Goal: Task Accomplishment & Management: Manage account settings

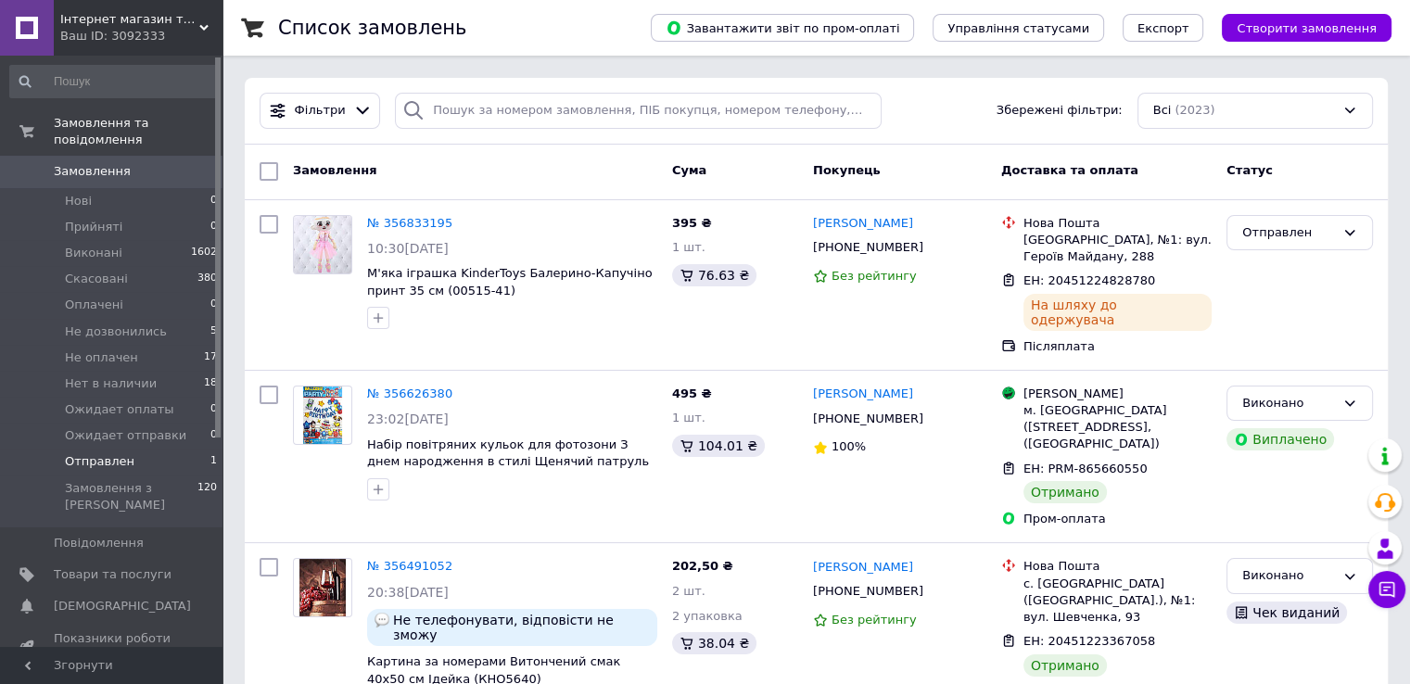
click at [126, 449] on li "Отправлен 1" at bounding box center [114, 462] width 228 height 26
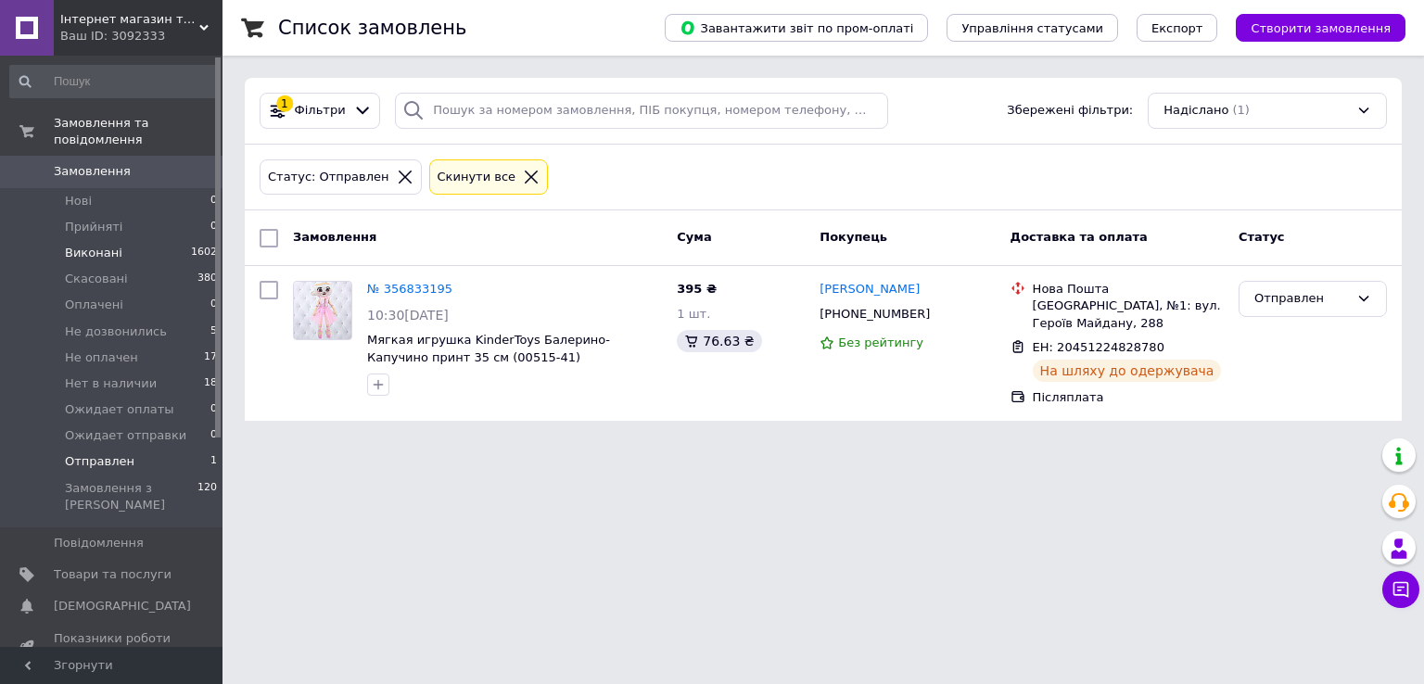
click at [144, 240] on li "Виконані 1602" at bounding box center [114, 253] width 228 height 26
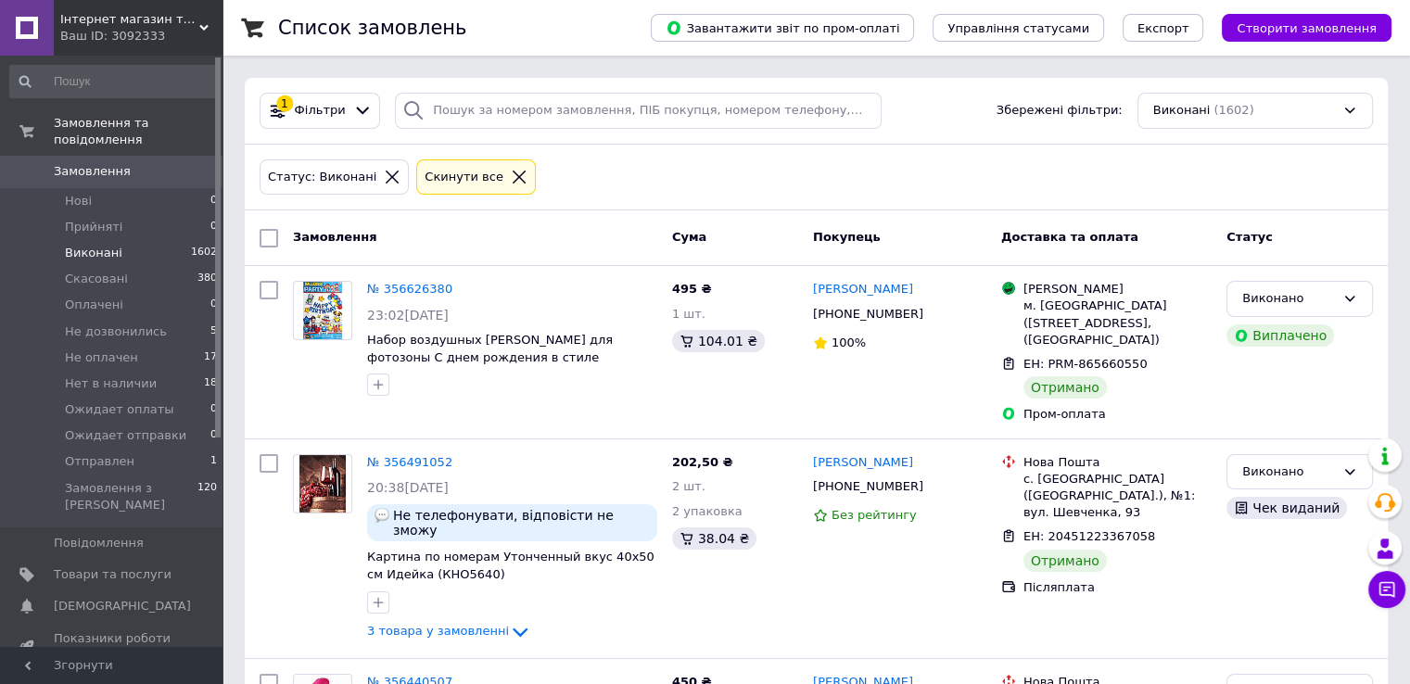
click at [400, 282] on link "№ 356626380" at bounding box center [409, 289] width 85 height 14
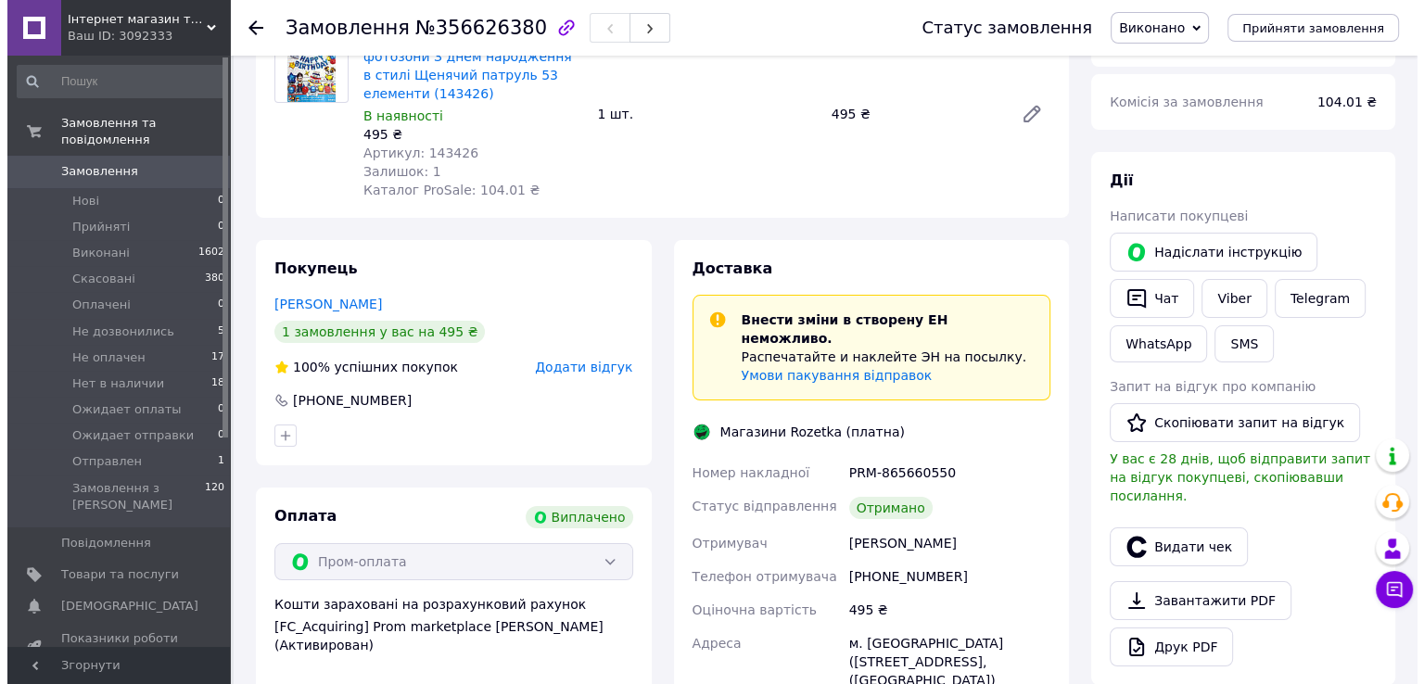
scroll to position [371, 0]
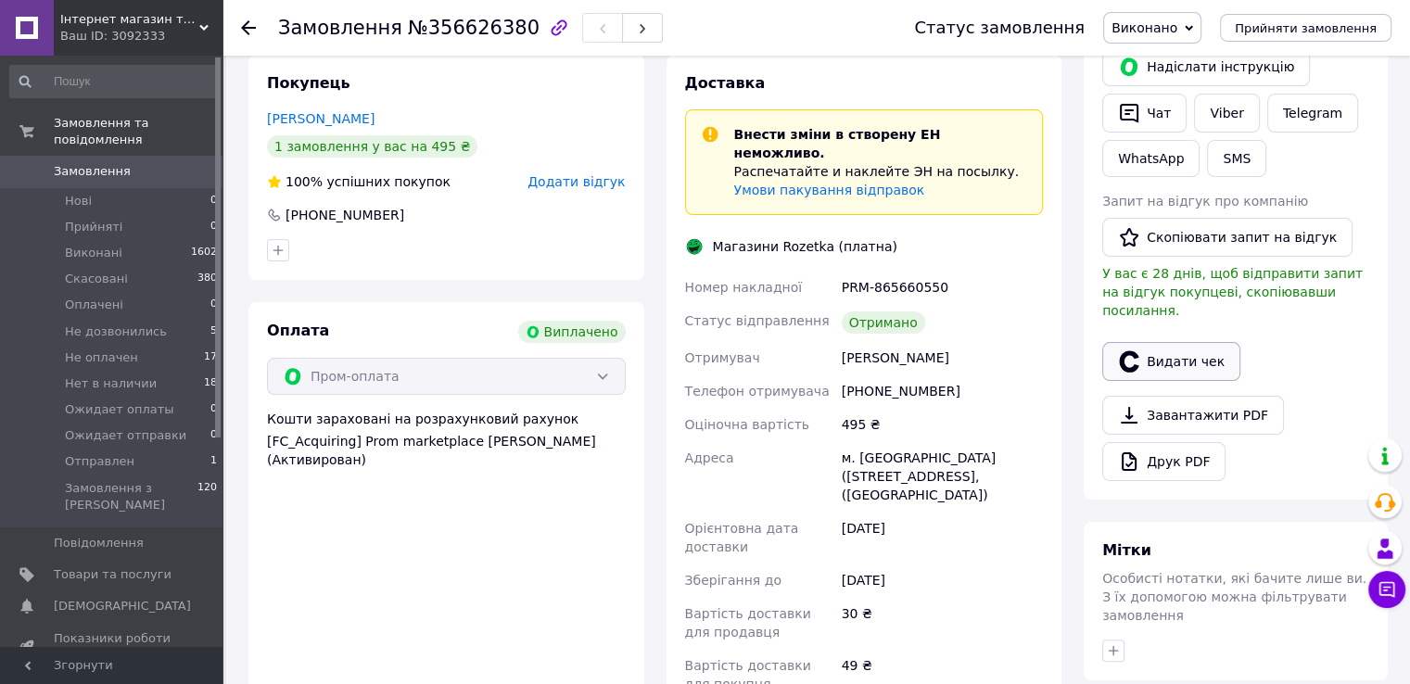
click at [1195, 345] on button "Видати чек" at bounding box center [1171, 361] width 138 height 39
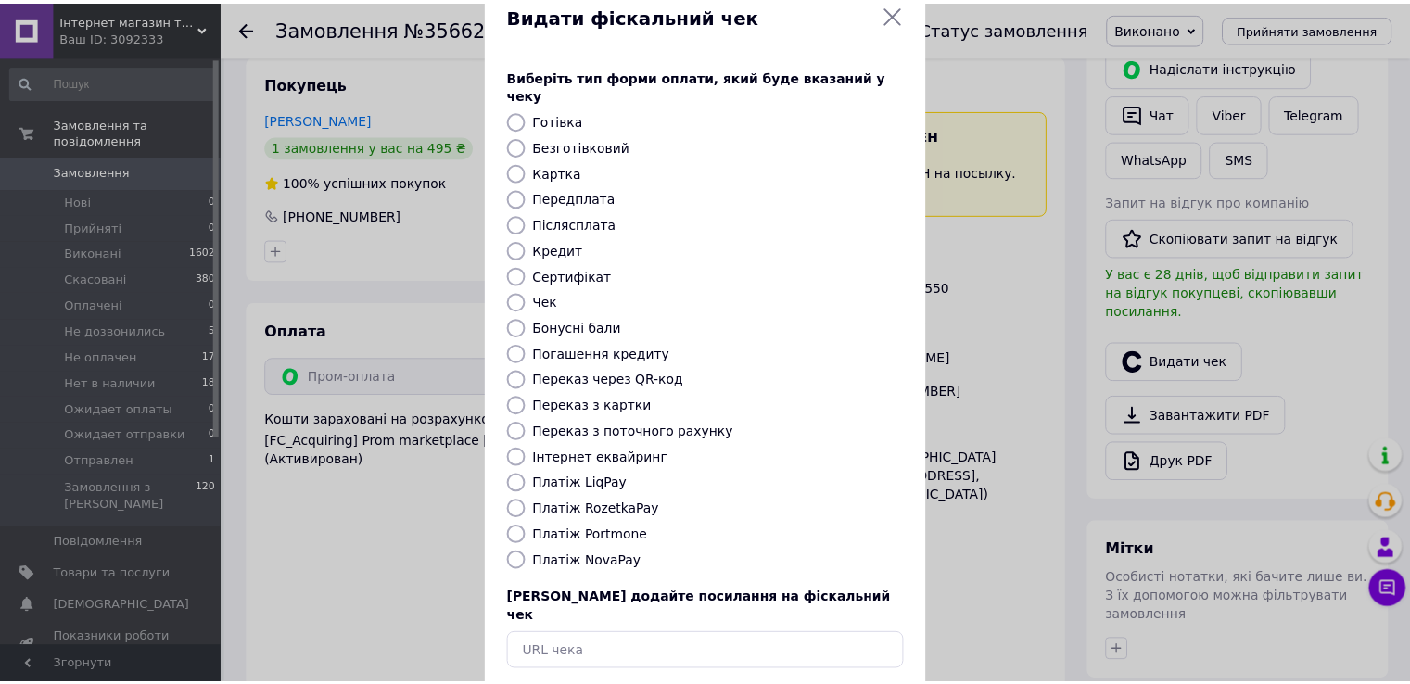
scroll to position [111, 0]
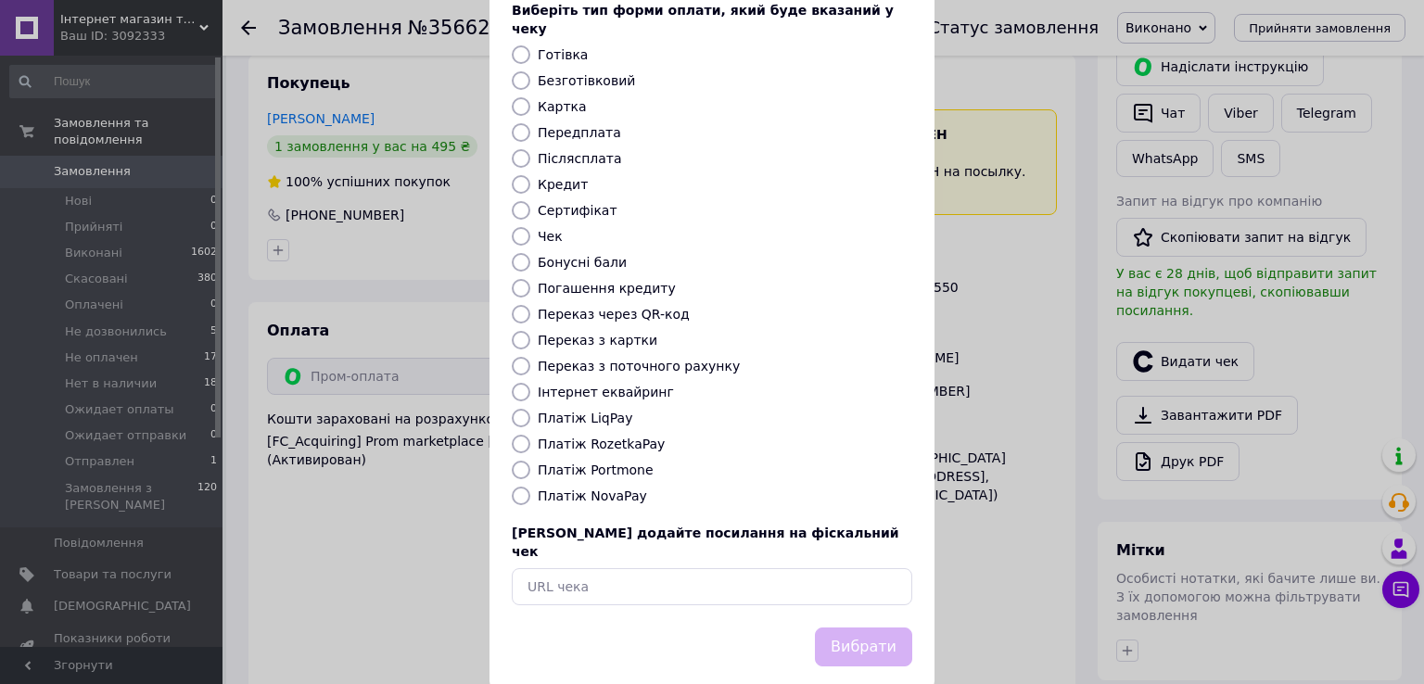
click at [586, 437] on label "Платіж RozetkaPay" at bounding box center [601, 444] width 127 height 15
click at [530, 435] on input "Платіж RozetkaPay" at bounding box center [521, 444] width 19 height 19
radio input "true"
click at [887, 628] on button "Вибрати" at bounding box center [863, 648] width 97 height 40
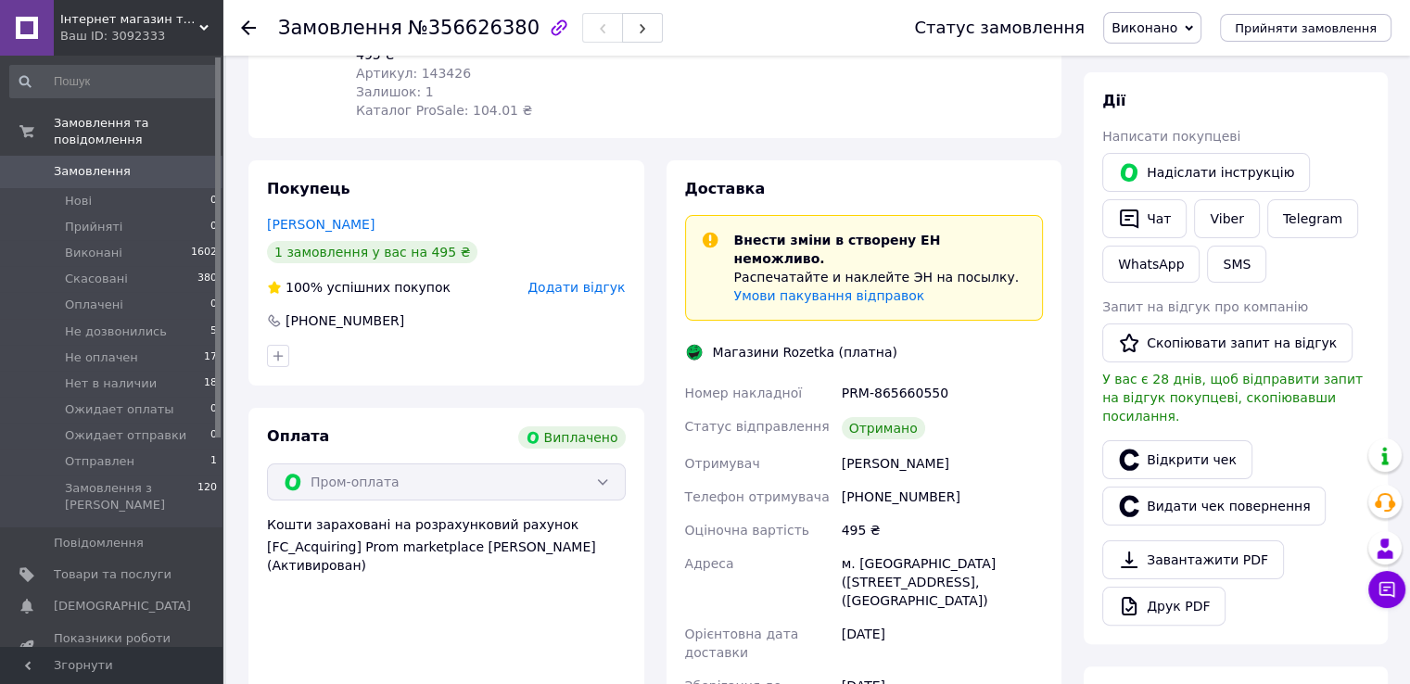
scroll to position [278, 0]
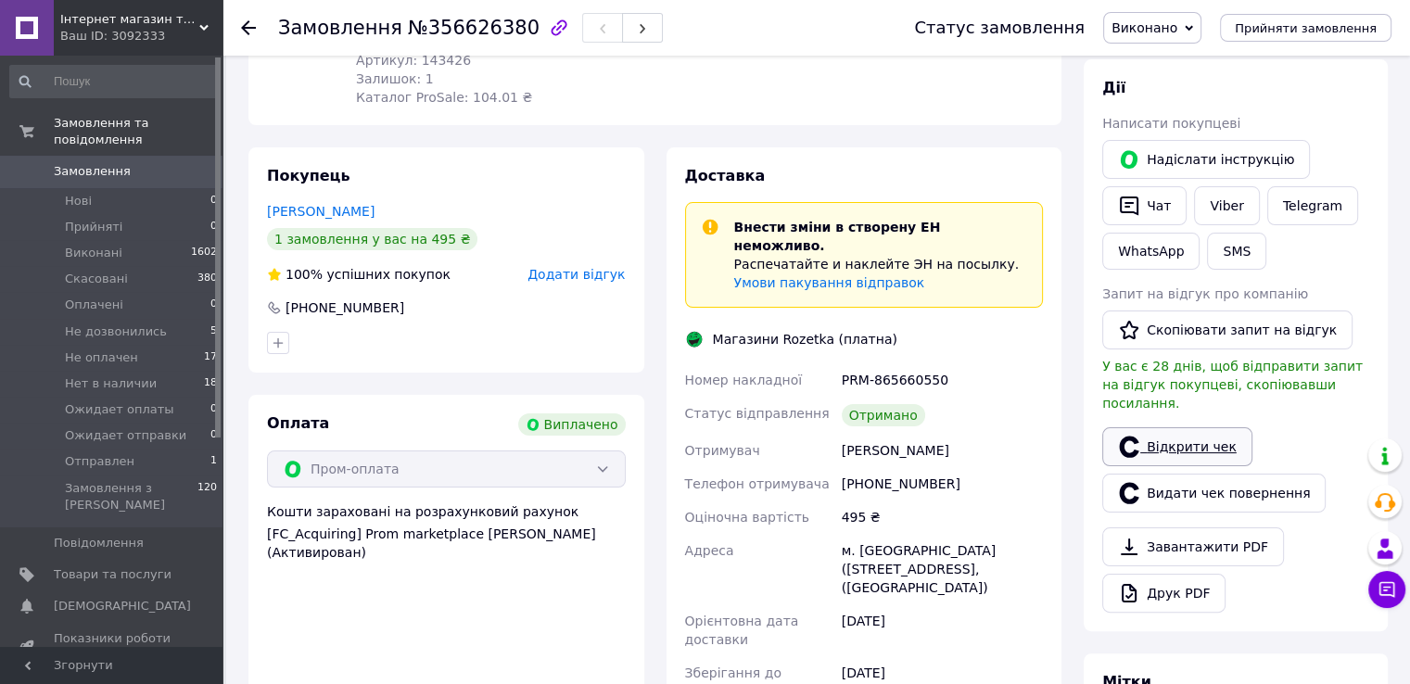
click at [1165, 428] on link "Відкрити чек" at bounding box center [1177, 446] width 150 height 39
